Goal: Task Accomplishment & Management: Use online tool/utility

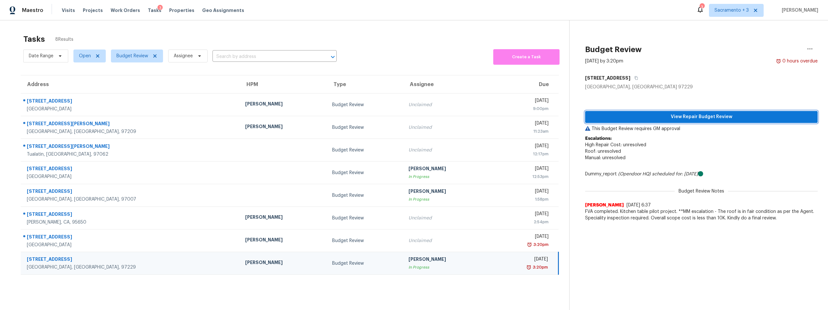
click at [692, 116] on span "View Repair Budget Review" at bounding box center [701, 117] width 222 height 8
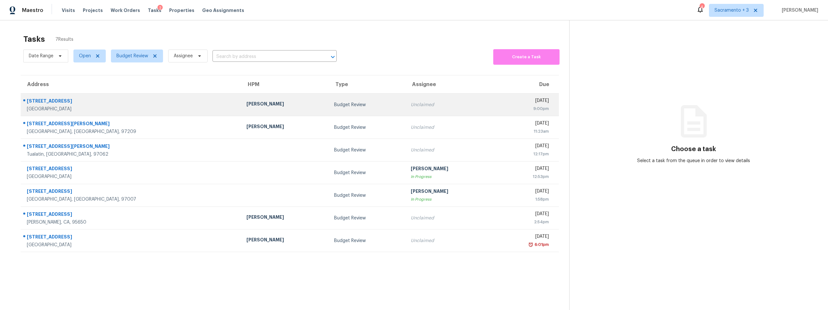
click at [58, 110] on div "[GEOGRAPHIC_DATA]" at bounding box center [131, 109] width 209 height 6
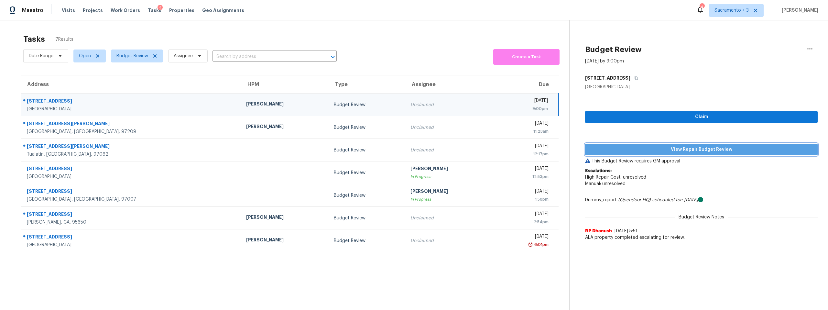
click at [743, 148] on span "View Repair Budget Review" at bounding box center [701, 150] width 222 height 8
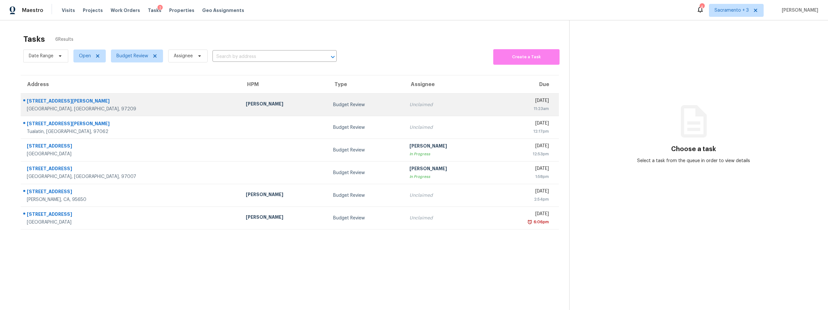
click at [57, 107] on div "[GEOGRAPHIC_DATA], [GEOGRAPHIC_DATA], 97209" at bounding box center [131, 109] width 209 height 6
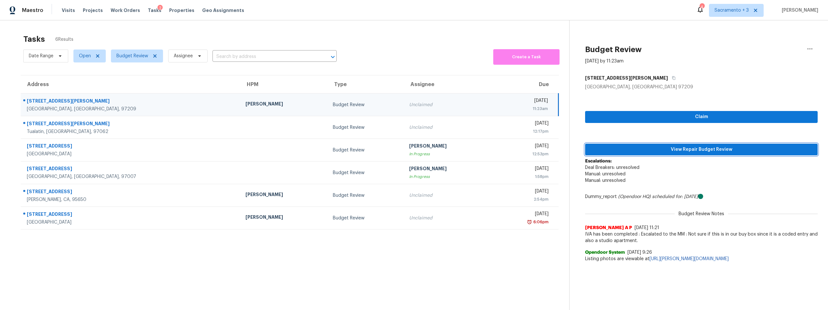
click at [674, 147] on span "View Repair Budget Review" at bounding box center [701, 150] width 222 height 8
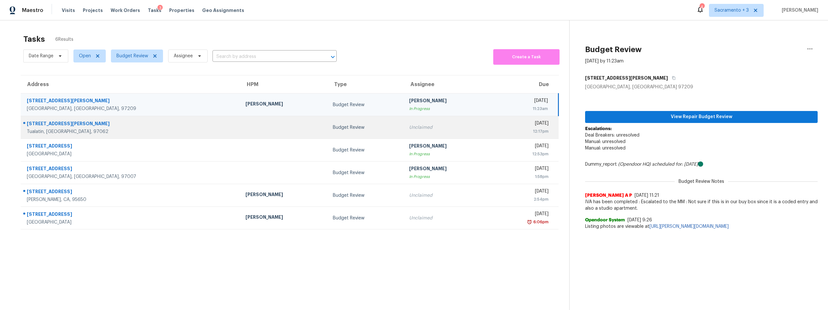
click at [49, 124] on div "[STREET_ADDRESS][PERSON_NAME]" at bounding box center [131, 124] width 208 height 8
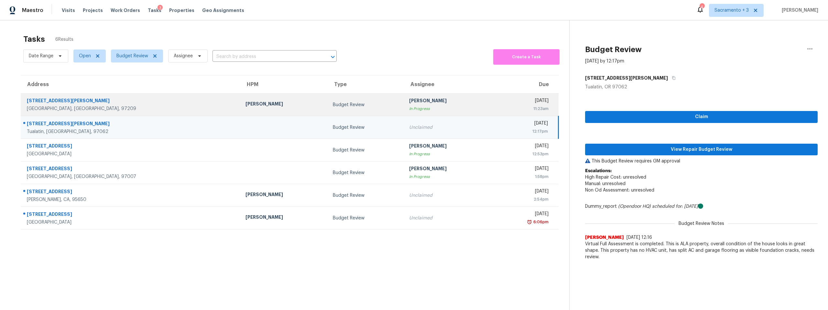
click at [245, 102] on div "[PERSON_NAME]" at bounding box center [283, 105] width 77 height 8
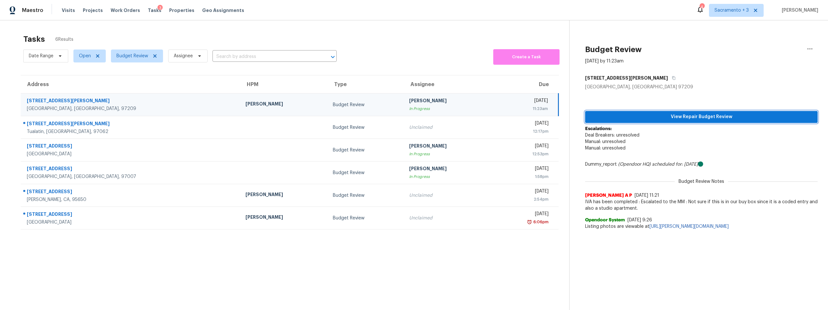
click at [691, 113] on span "View Repair Budget Review" at bounding box center [701, 117] width 222 height 8
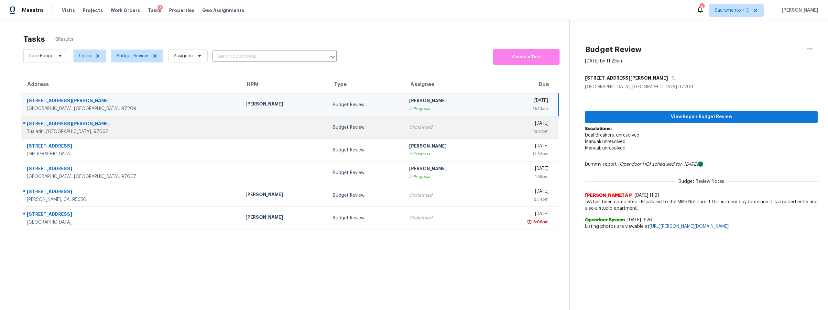
click at [59, 122] on div "[STREET_ADDRESS][PERSON_NAME]" at bounding box center [131, 124] width 208 height 8
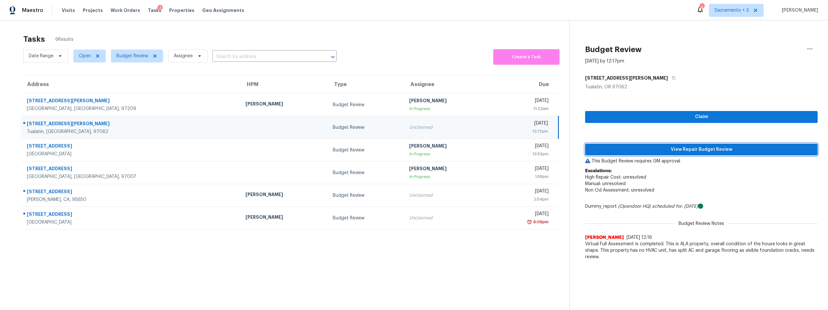
click at [703, 151] on span "View Repair Budget Review" at bounding box center [701, 150] width 222 height 8
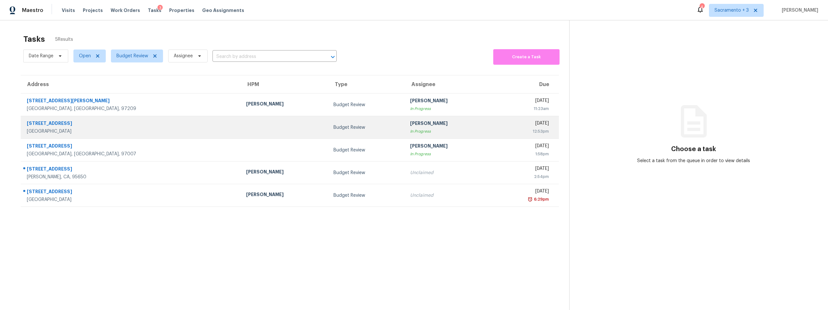
click at [44, 121] on div "[STREET_ADDRESS]" at bounding box center [131, 124] width 209 height 8
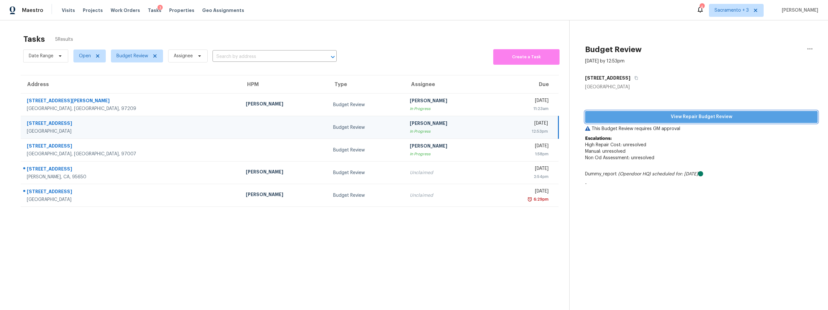
click at [701, 113] on span "View Repair Budget Review" at bounding box center [701, 117] width 222 height 8
